Goal: Find specific page/section: Locate a particular part of the current website

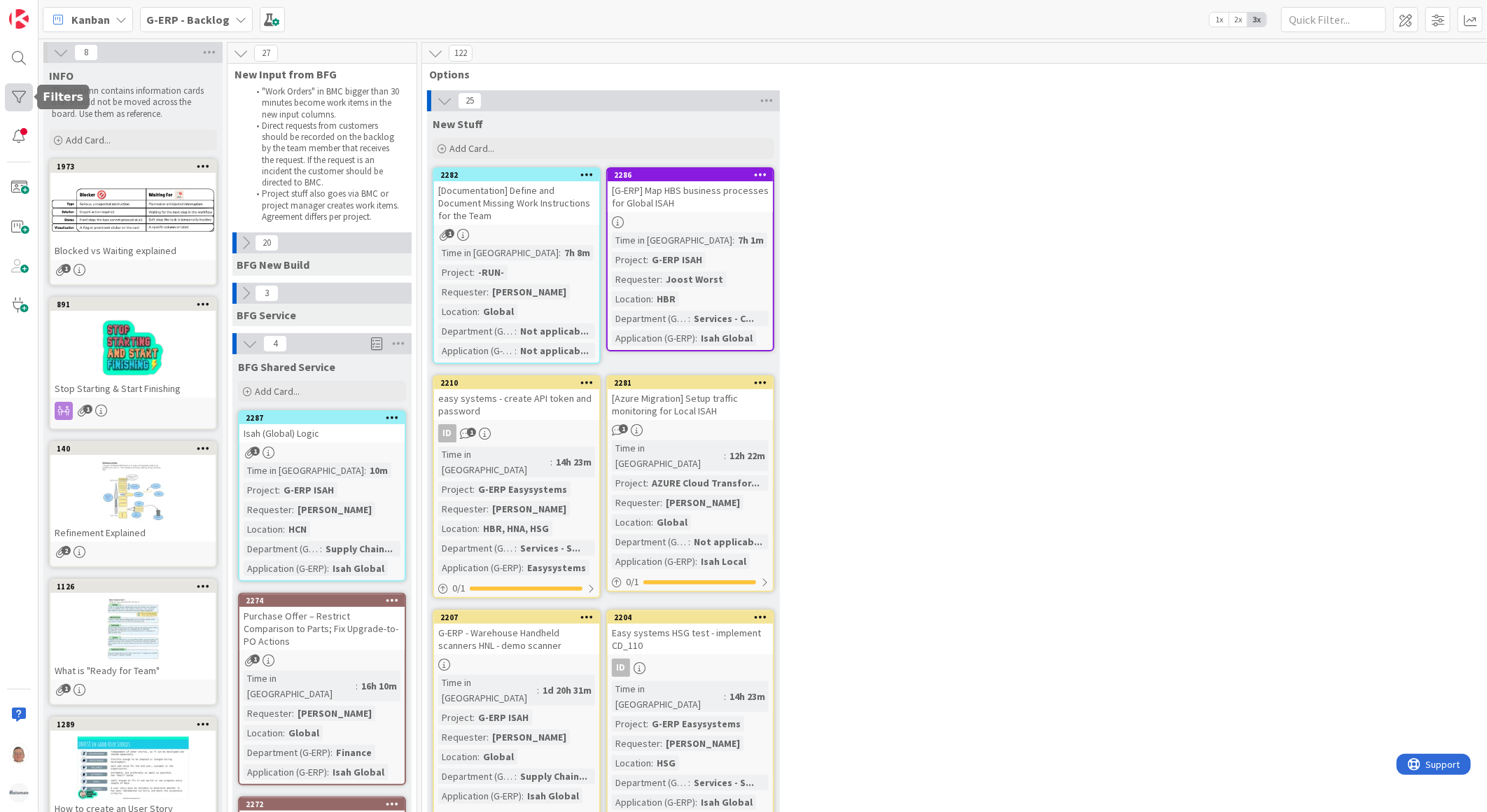
click at [23, 99] on div at bounding box center [19, 97] width 28 height 28
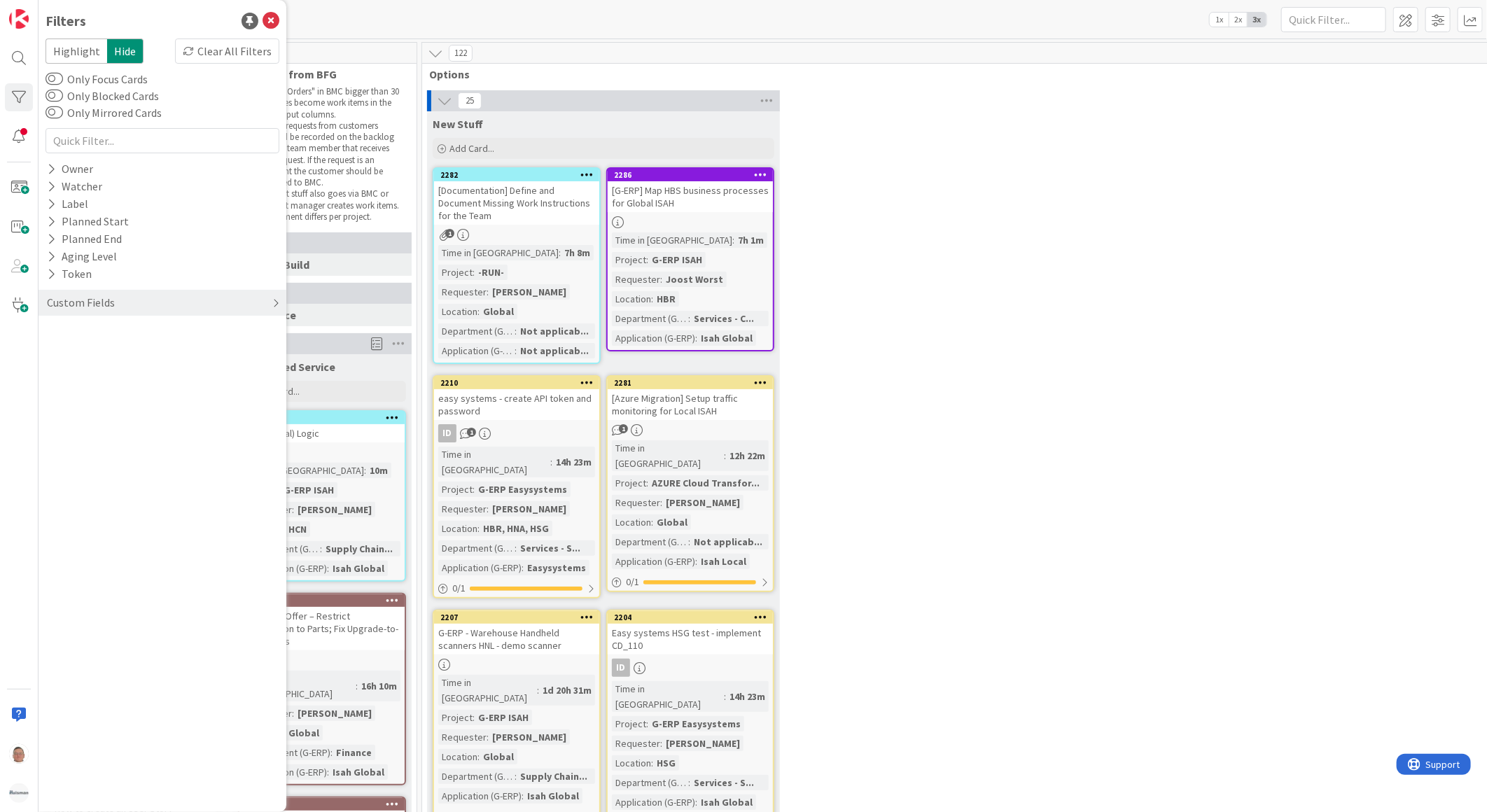
click at [191, 291] on div "Custom Fields" at bounding box center [163, 302] width 248 height 26
click at [122, 402] on button "Application (G-ERP)" at bounding box center [103, 402] width 115 height 18
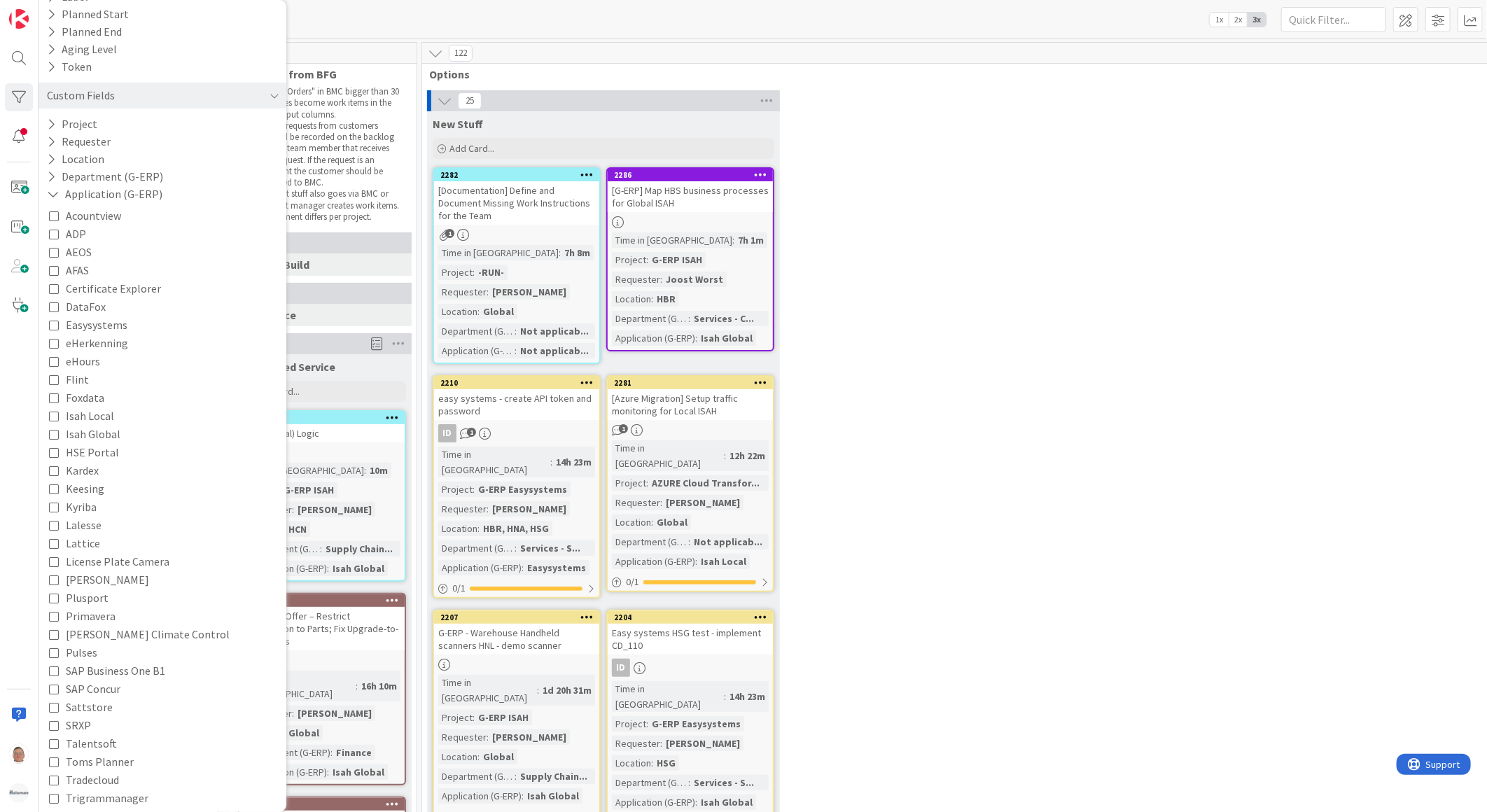
scroll to position [233, 0]
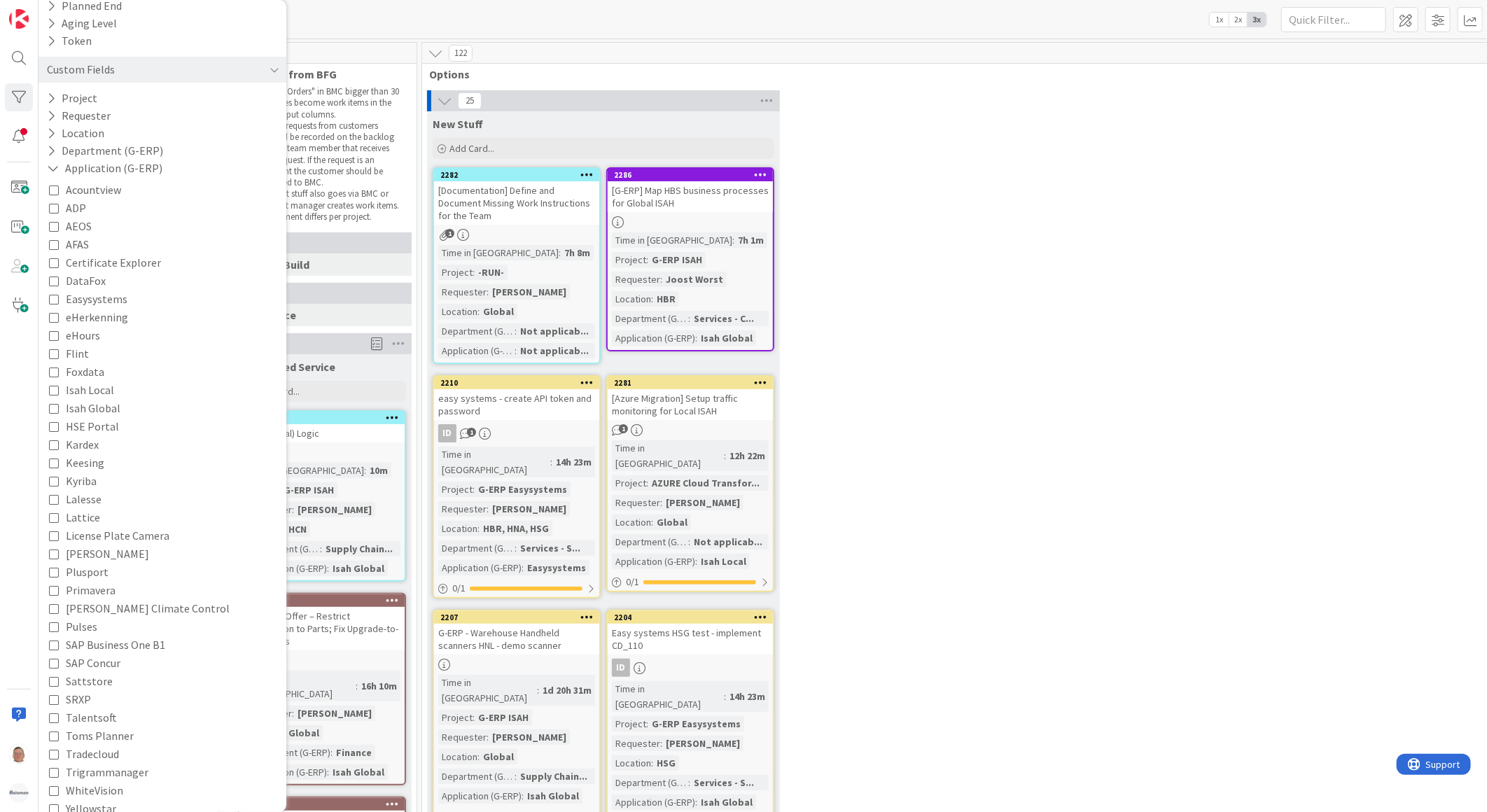
click at [53, 662] on icon at bounding box center [54, 662] width 10 height 10
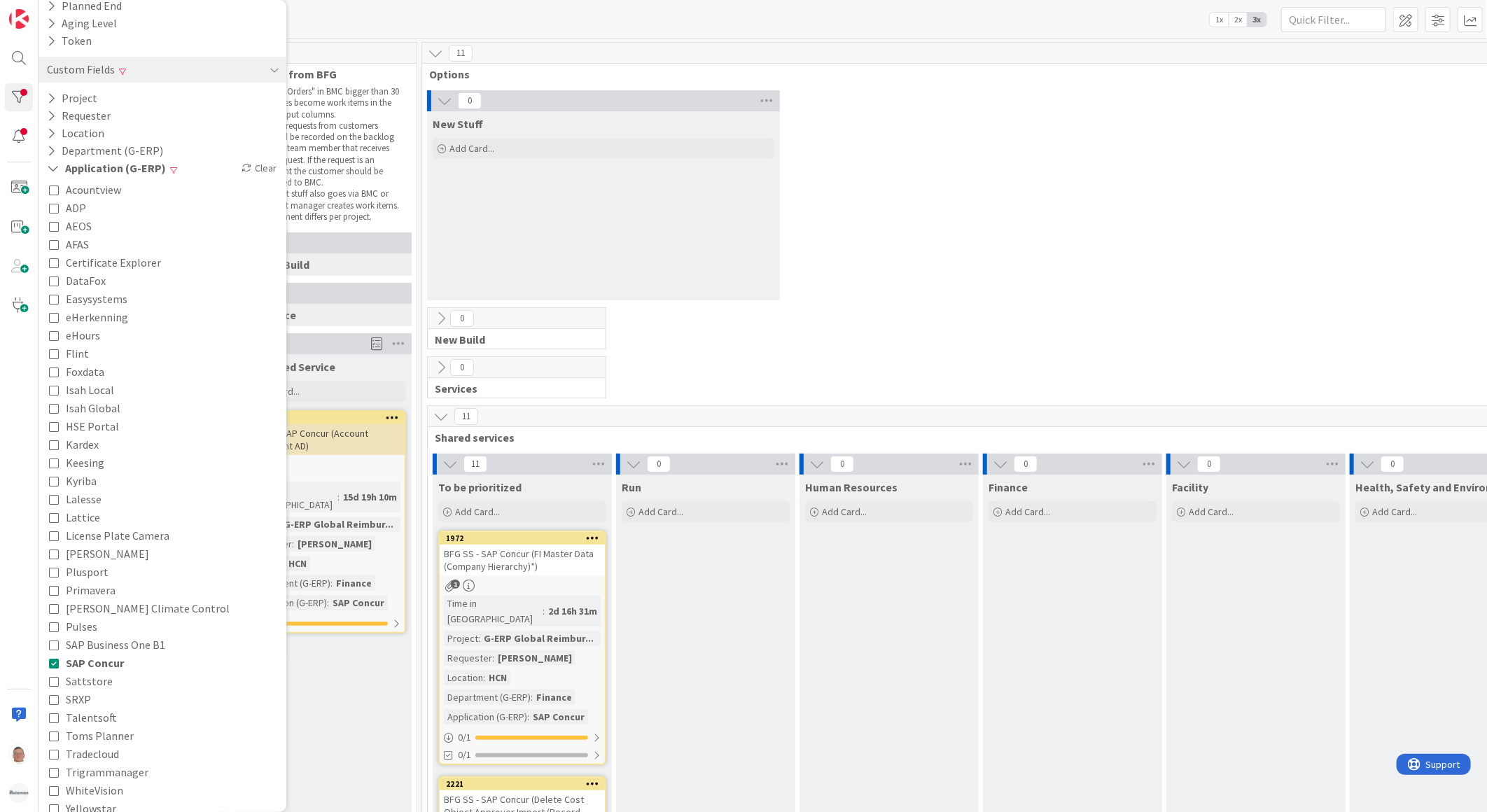
click at [411, 18] on div "Kanban G-ERP - Backlog 1x 2x 3x" at bounding box center [763, 19] width 1449 height 39
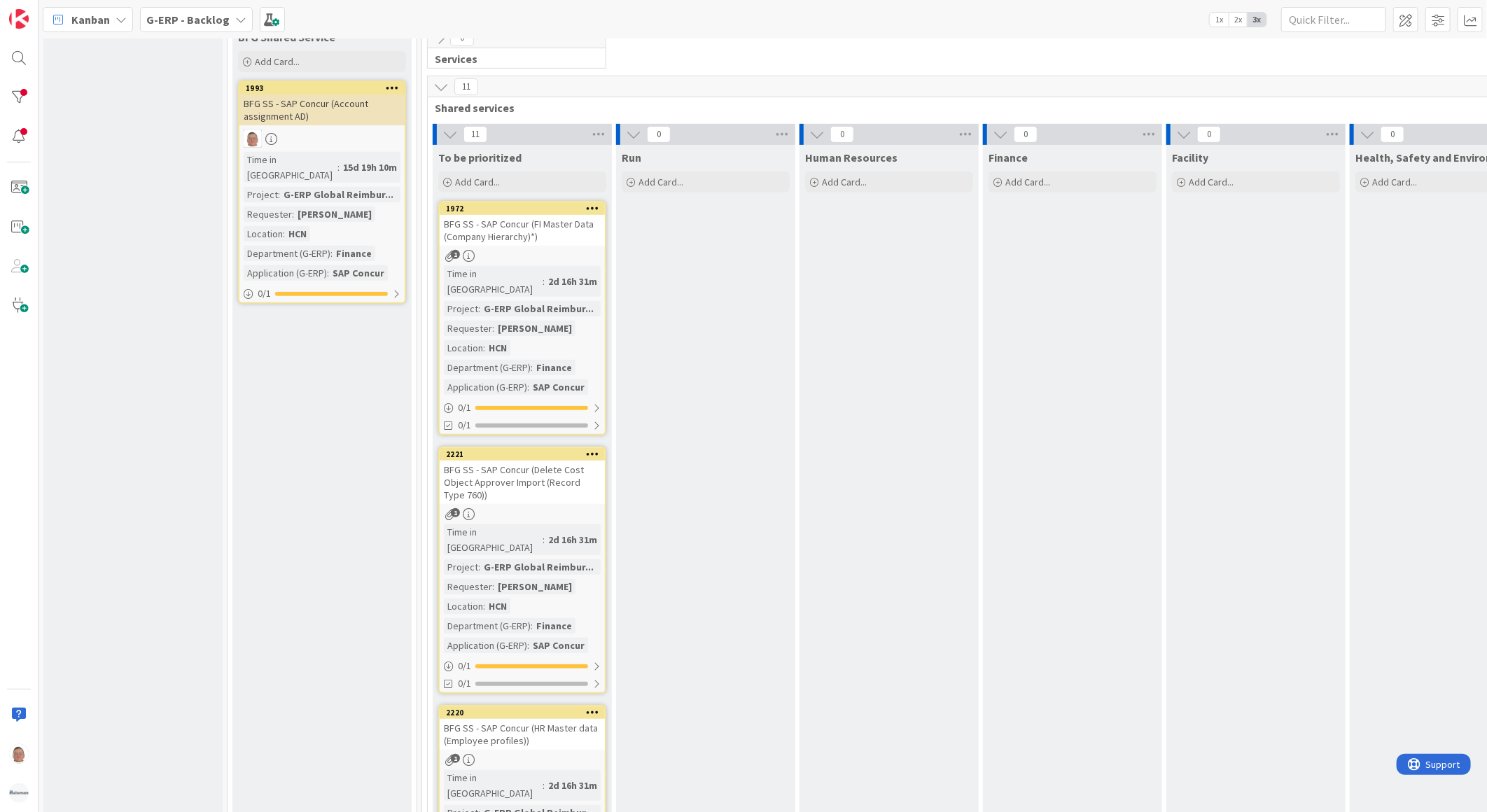
scroll to position [388, 0]
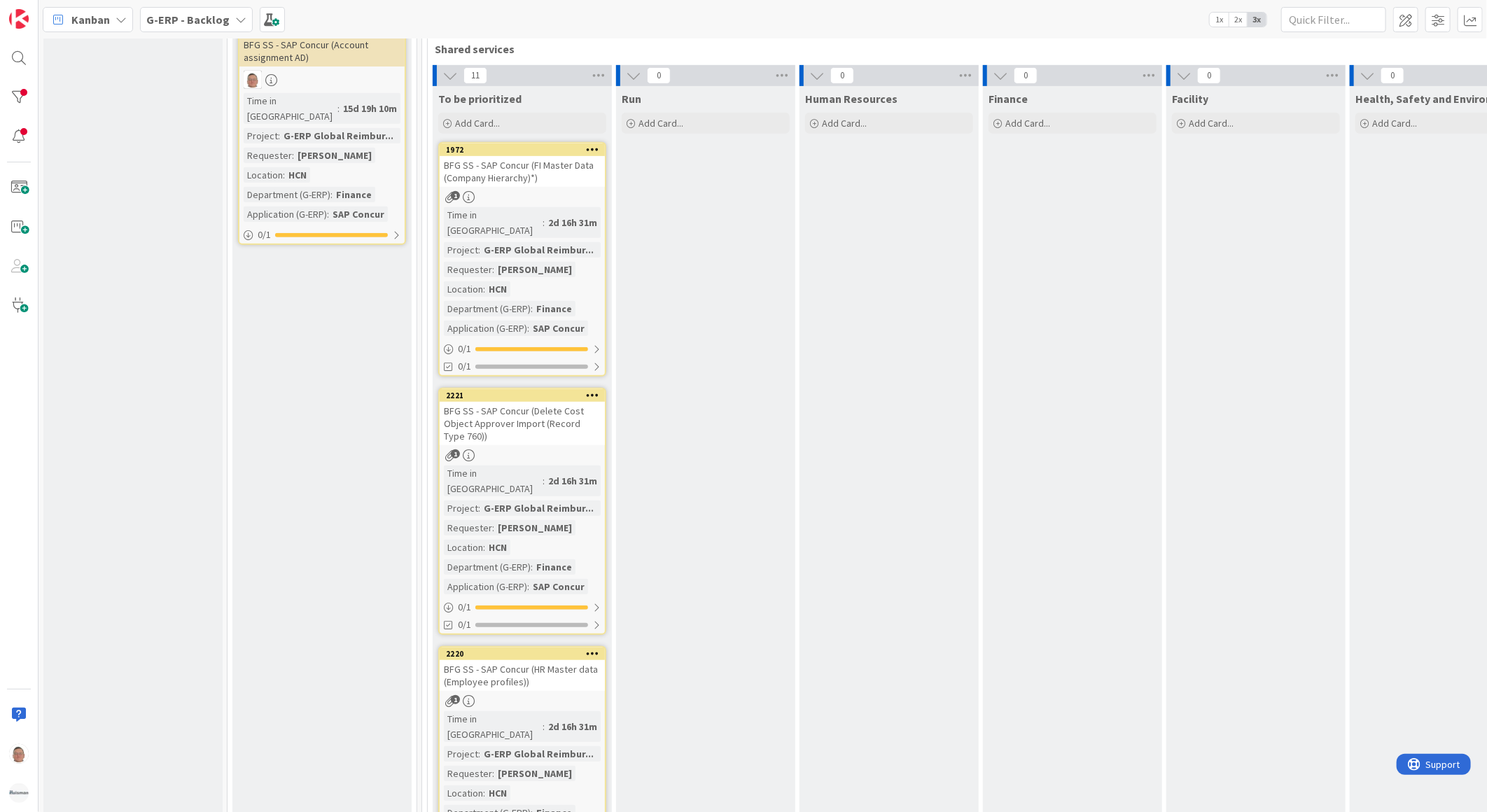
click at [529, 174] on div "BFG SS - SAP Concur (FI Master Data (Company Hierarchy)*)" at bounding box center [522, 171] width 165 height 31
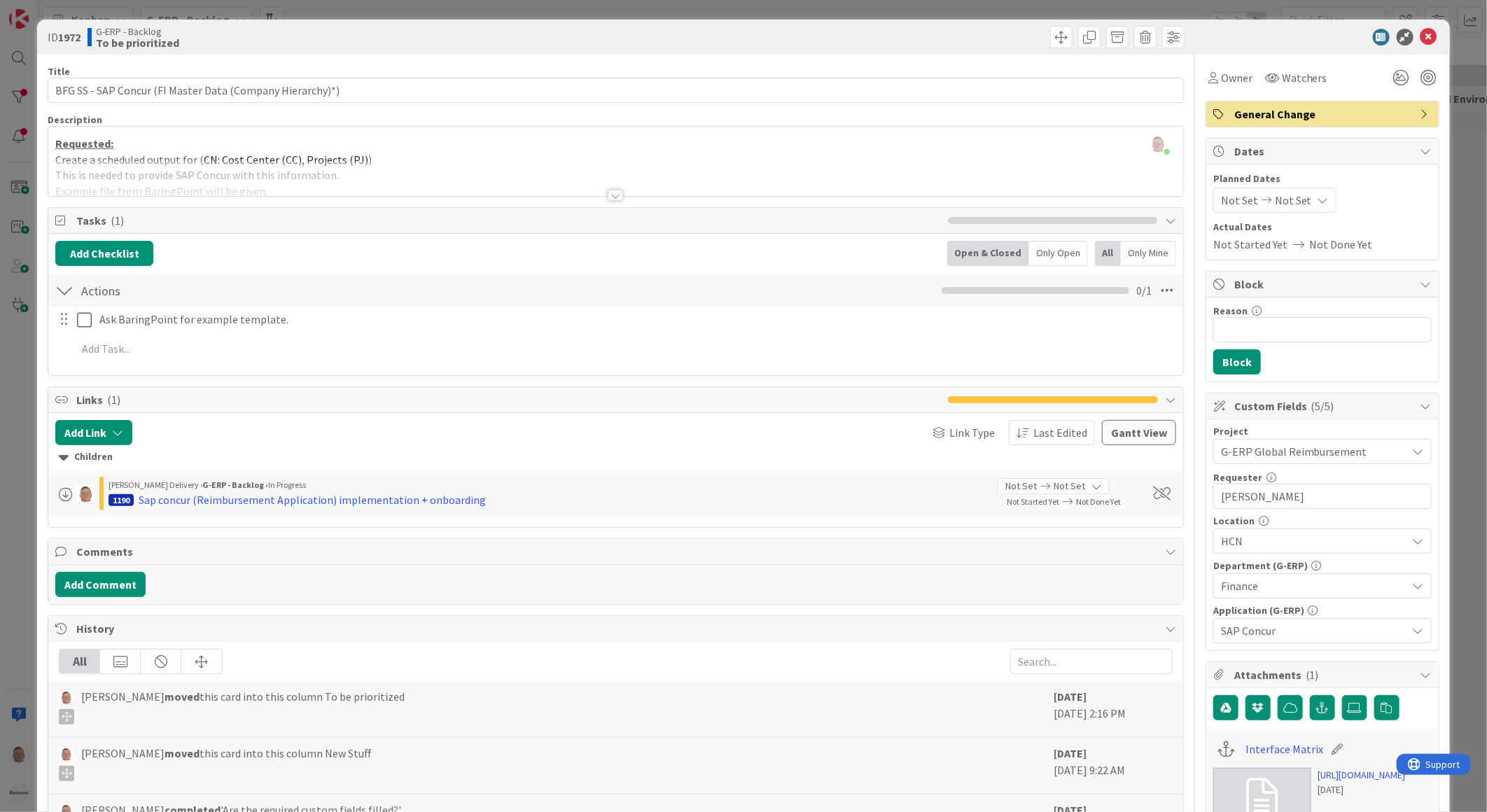
click at [608, 193] on div at bounding box center [615, 195] width 15 height 11
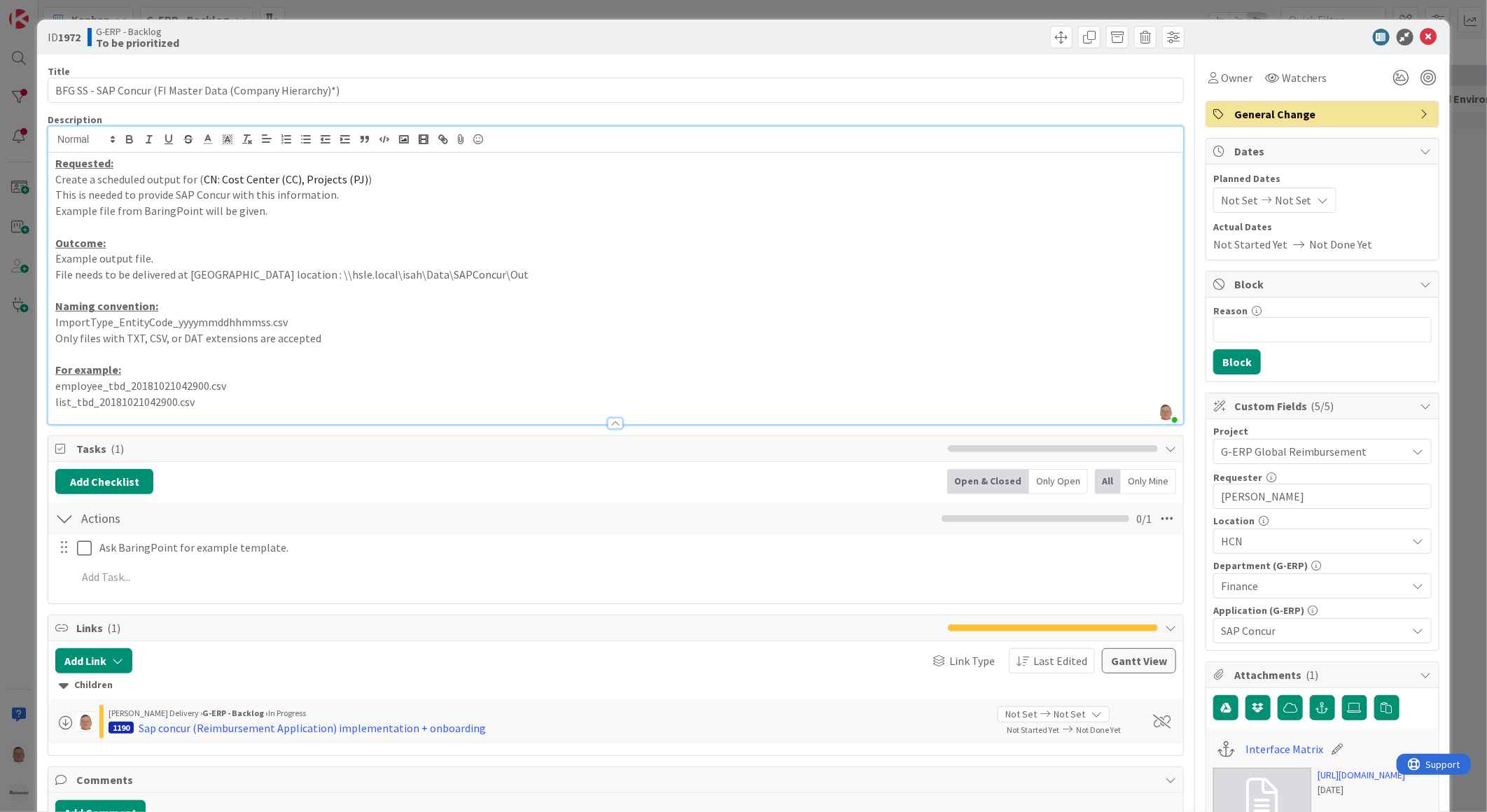
click at [608, 420] on div at bounding box center [615, 423] width 15 height 11
